Goal: Information Seeking & Learning: Learn about a topic

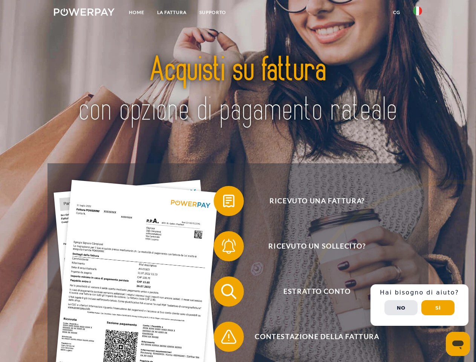
click at [84, 13] on img at bounding box center [84, 12] width 61 height 8
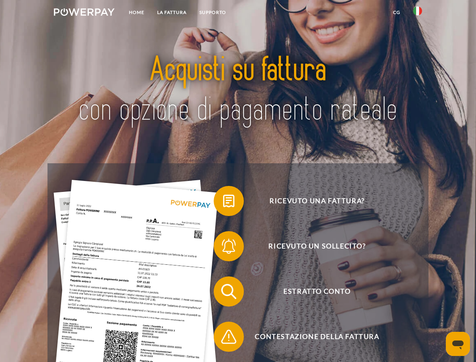
click at [418, 13] on img at bounding box center [417, 10] width 9 height 9
click at [397, 12] on link "CG" at bounding box center [397, 13] width 20 height 14
click at [223, 202] on span at bounding box center [218, 201] width 38 height 38
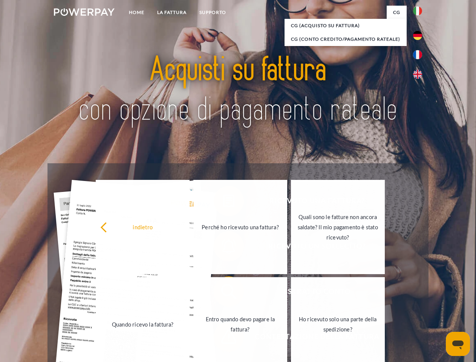
click at [190, 293] on link "Quando ricevo la fattura?" at bounding box center [143, 324] width 94 height 94
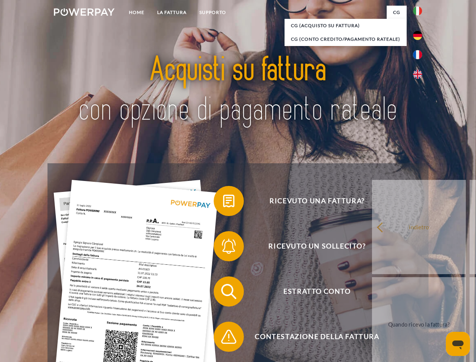
click at [223, 338] on span at bounding box center [218, 337] width 38 height 38
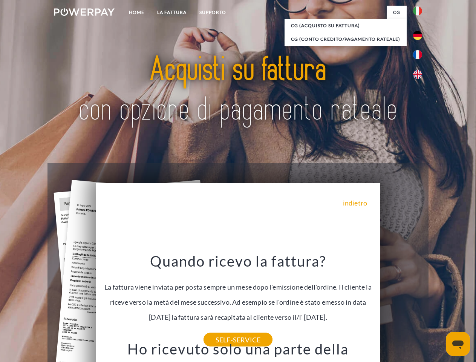
click at [401, 307] on span "Estratto conto" at bounding box center [317, 291] width 185 height 30
click at [438, 308] on header "Home LA FATTURA [GEOGRAPHIC_DATA]" at bounding box center [238, 260] width 476 height 521
